Goal: Find specific page/section: Find specific page/section

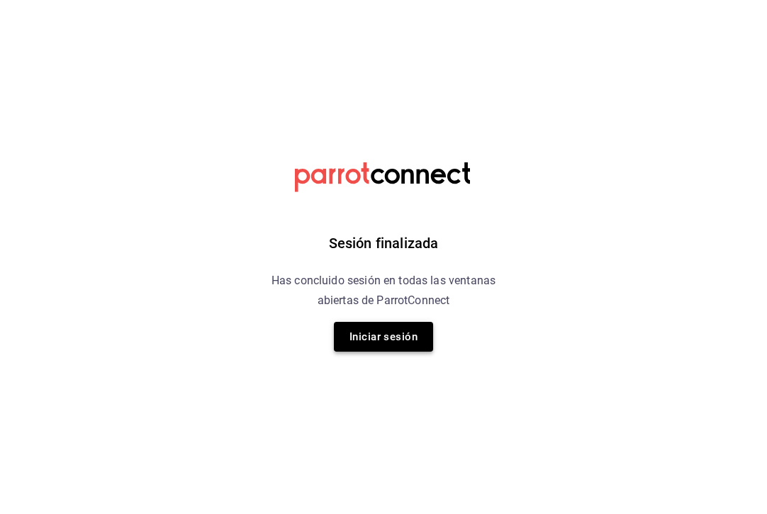
click at [380, 339] on button "Iniciar sesión" at bounding box center [383, 337] width 99 height 30
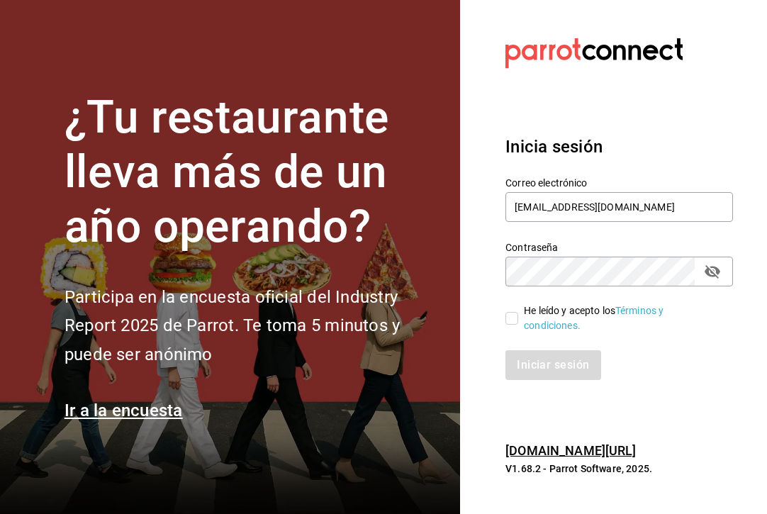
click at [509, 318] on input "He leído y acepto los Términos y condiciones." at bounding box center [511, 318] width 13 height 13
checkbox input "true"
click at [527, 352] on button "Iniciar sesión" at bounding box center [553, 365] width 96 height 30
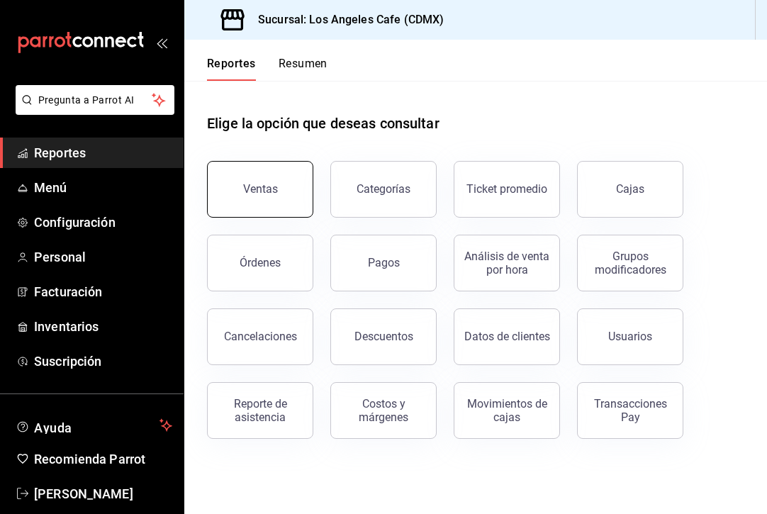
click at [266, 182] on button "Ventas" at bounding box center [260, 189] width 106 height 57
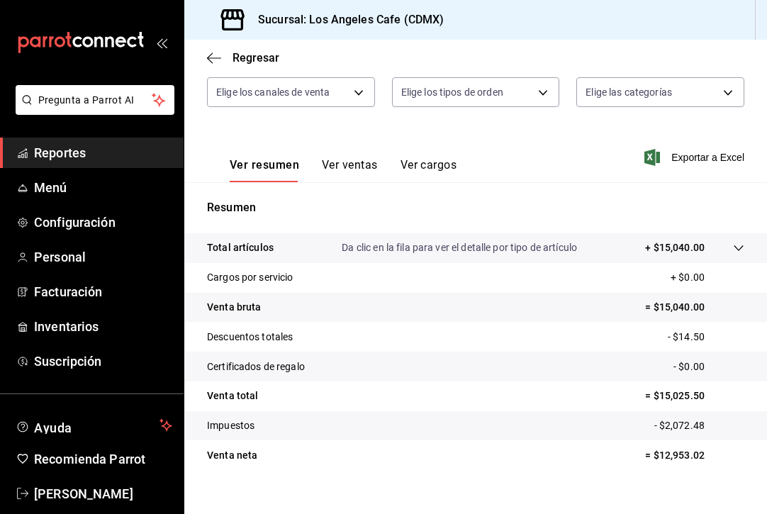
scroll to position [165, 0]
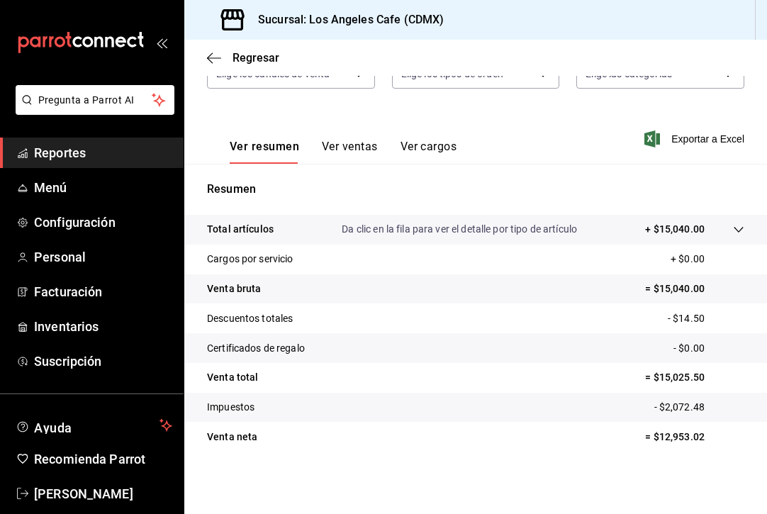
click at [422, 153] on button "Ver cargos" at bounding box center [428, 152] width 57 height 24
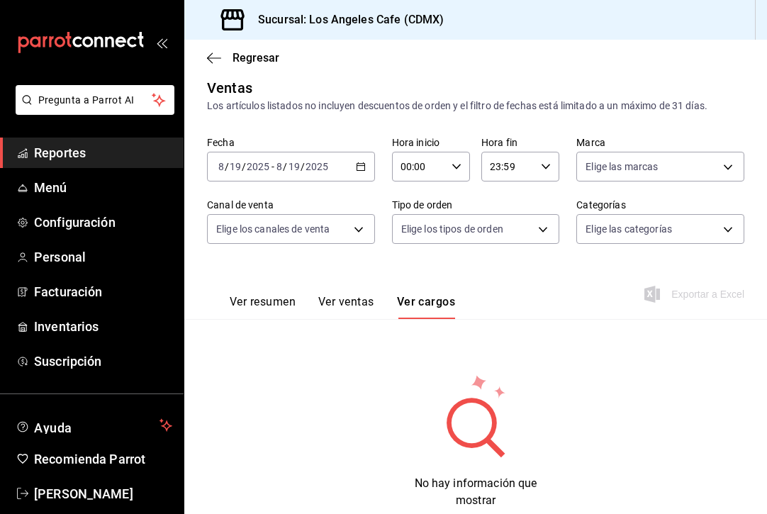
scroll to position [50, 0]
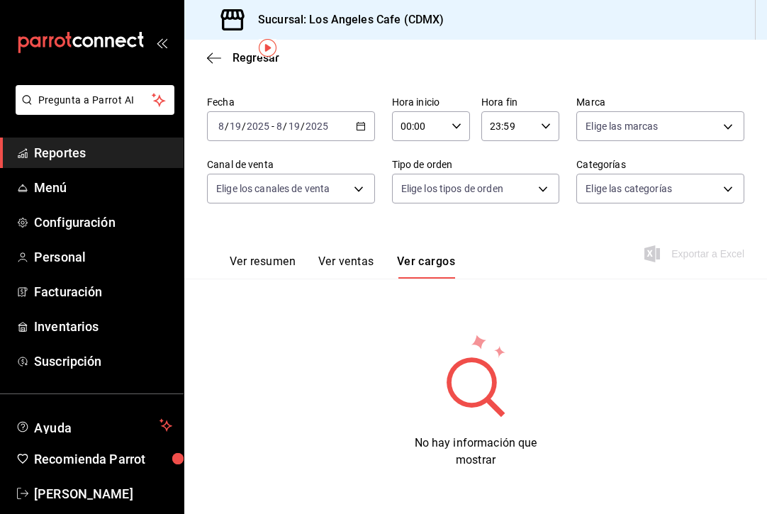
click at [350, 259] on button "Ver ventas" at bounding box center [346, 266] width 56 height 24
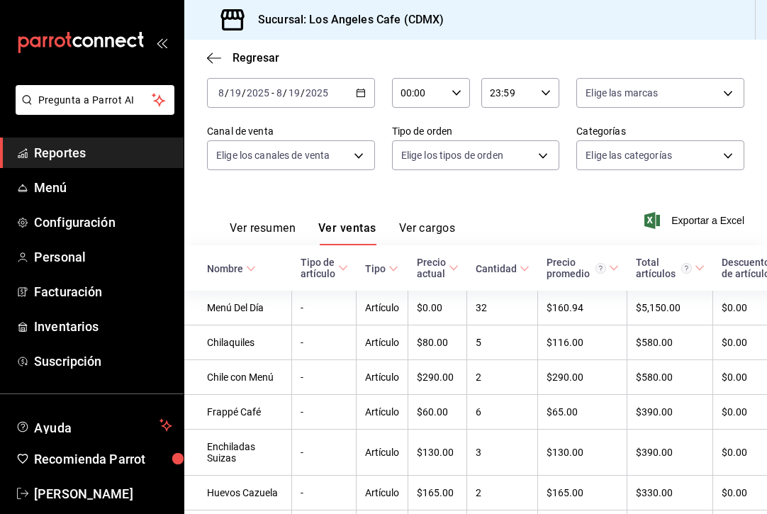
scroll to position [84, 0]
click at [274, 225] on button "Ver resumen" at bounding box center [263, 232] width 66 height 24
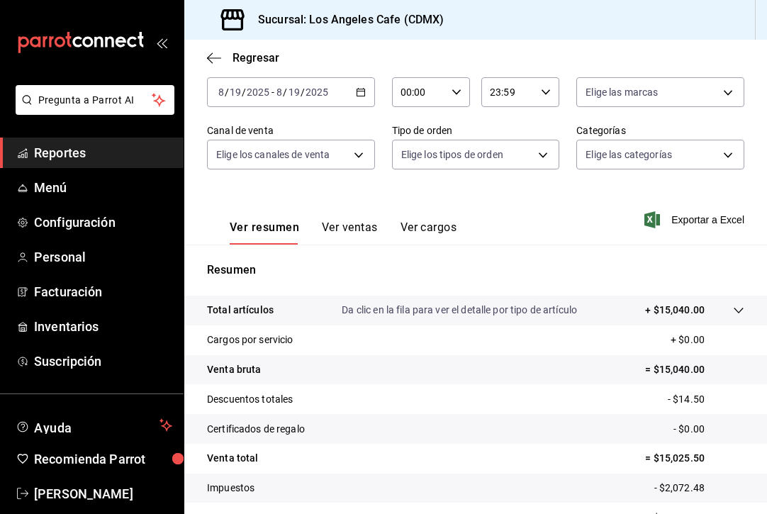
click at [120, 148] on span "Reportes" at bounding box center [103, 152] width 138 height 19
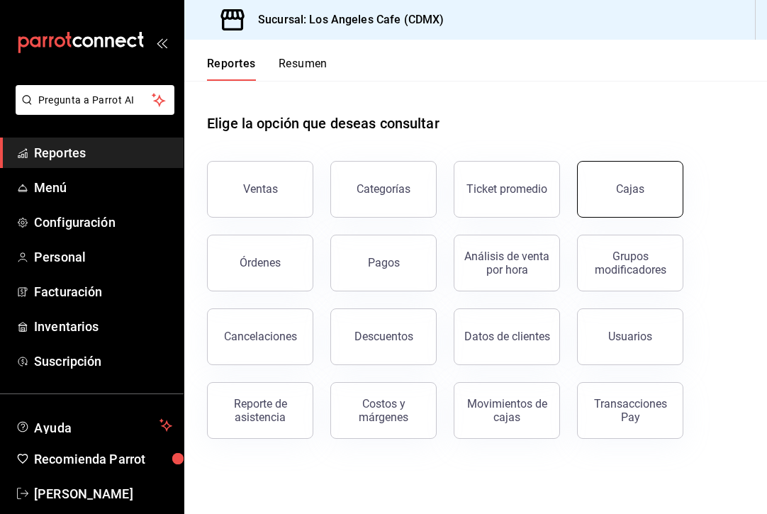
click at [615, 188] on button "Cajas" at bounding box center [630, 189] width 106 height 57
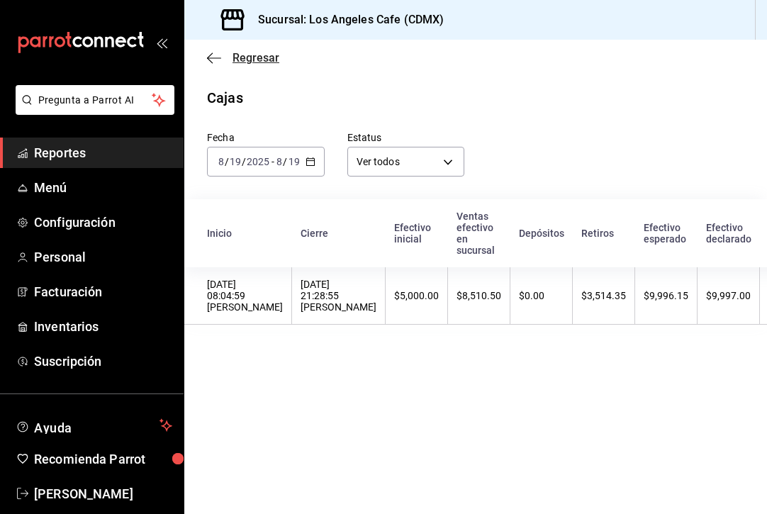
click at [240, 59] on span "Regresar" at bounding box center [255, 57] width 47 height 13
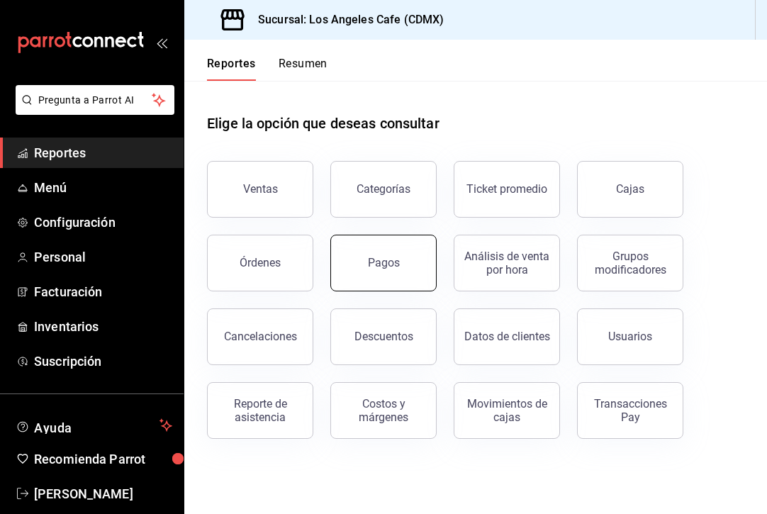
click at [351, 258] on button "Pagos" at bounding box center [383, 263] width 106 height 57
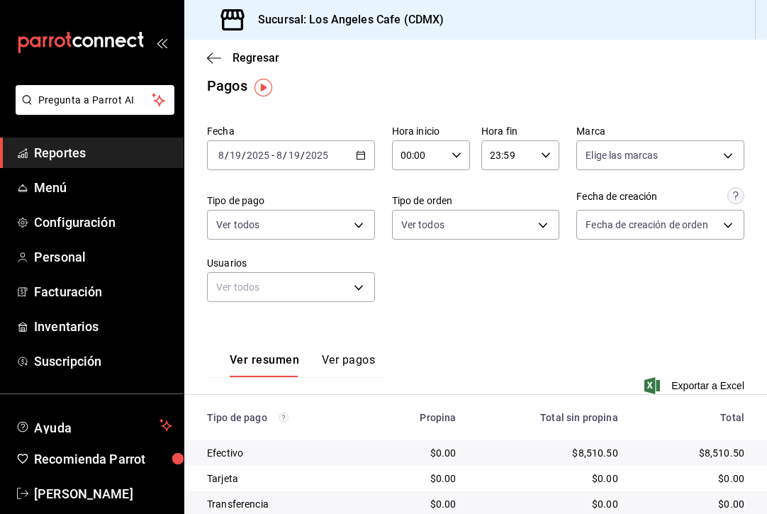
scroll to position [10, 0]
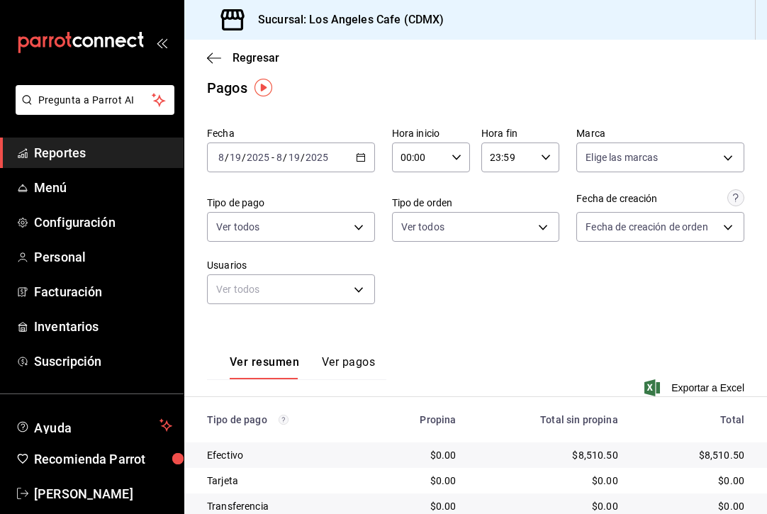
click at [361, 155] on icon "button" at bounding box center [361, 157] width 10 height 10
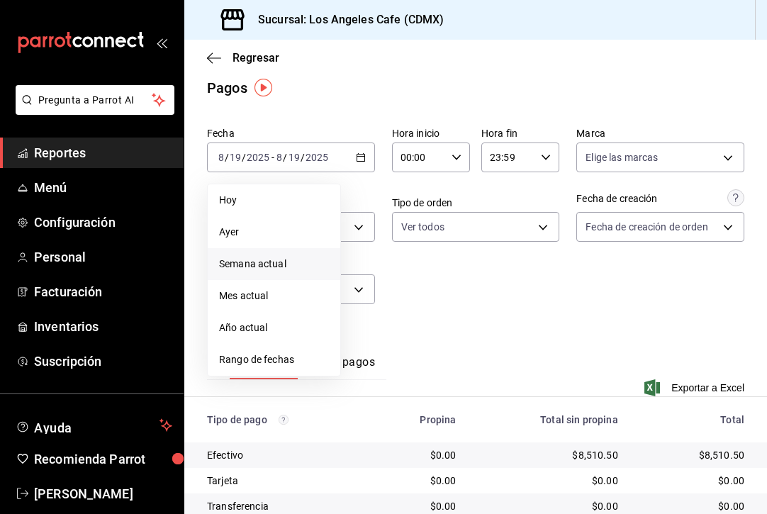
click at [276, 265] on span "Semana actual" at bounding box center [274, 264] width 110 height 15
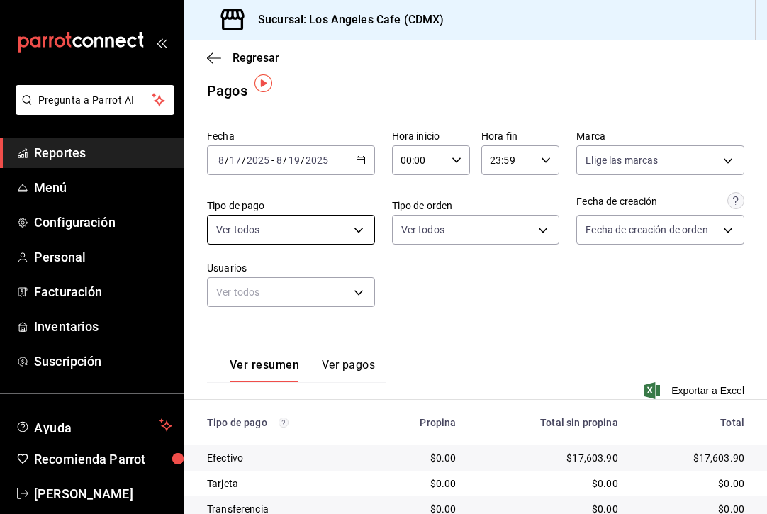
scroll to position [89, 0]
